Goal: Navigation & Orientation: Find specific page/section

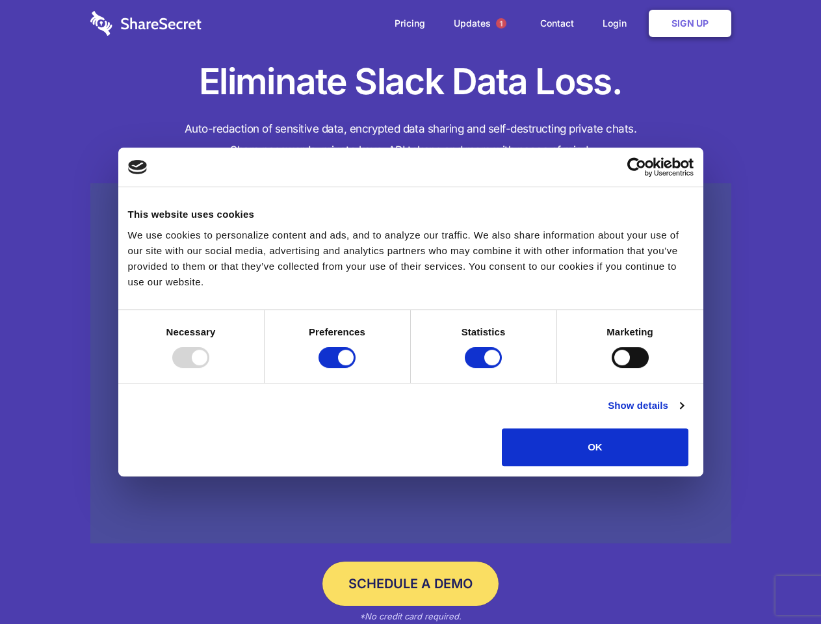
click at [209, 368] on div at bounding box center [190, 357] width 37 height 21
click at [355, 368] on input "Preferences" at bounding box center [336, 357] width 37 height 21
checkbox input "false"
click at [485, 368] on input "Statistics" at bounding box center [483, 357] width 37 height 21
checkbox input "false"
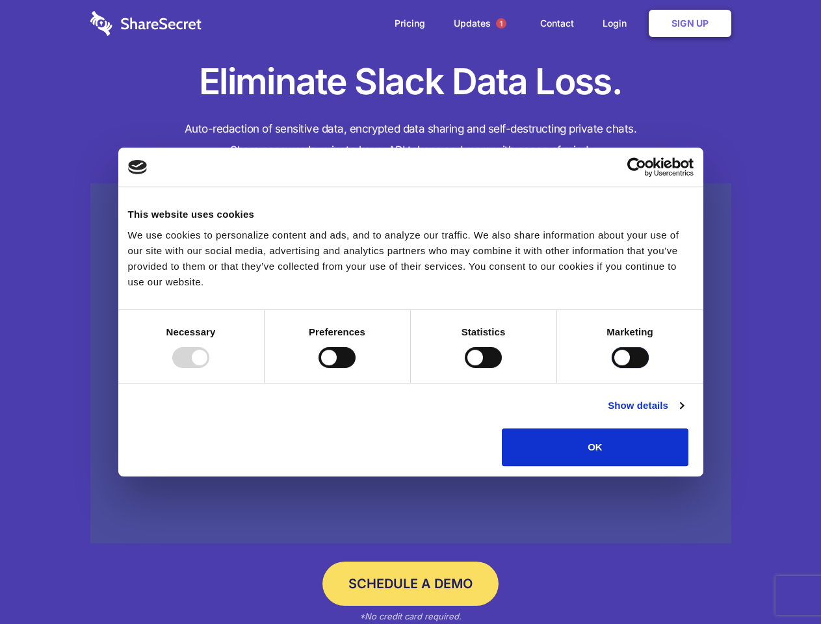
click at [611, 368] on input "Marketing" at bounding box center [629, 357] width 37 height 21
checkbox input "true"
click at [683, 413] on link "Show details" at bounding box center [644, 406] width 75 height 16
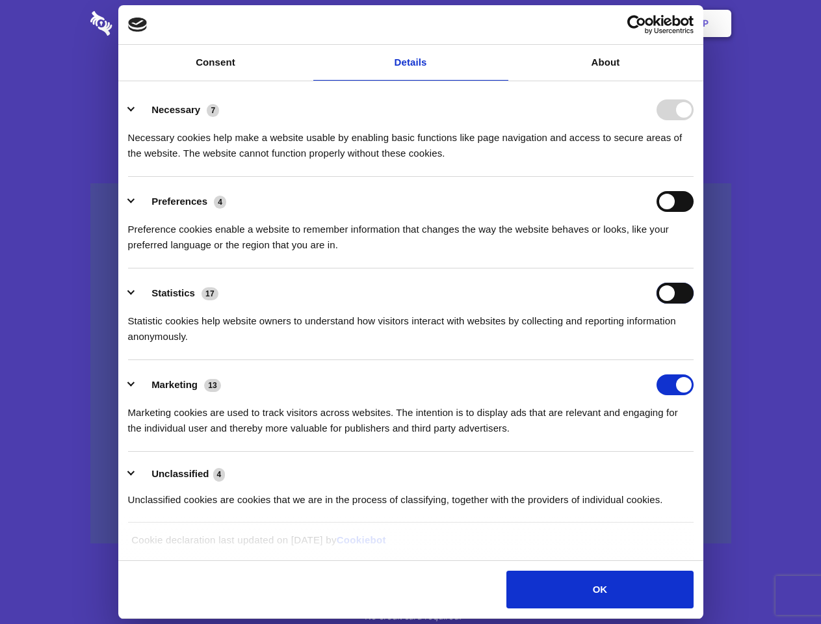
click at [693, 344] on div "Statistics 17 Statistic cookies help website owners to understand how visitors …" at bounding box center [410, 314] width 565 height 62
click at [500, 23] on span "1" at bounding box center [501, 23] width 10 height 10
